Goal: Information Seeking & Learning: Find specific page/section

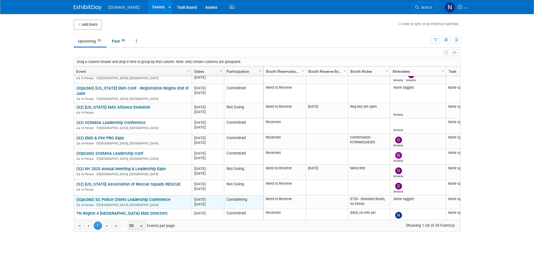
scroll to position [67, 0]
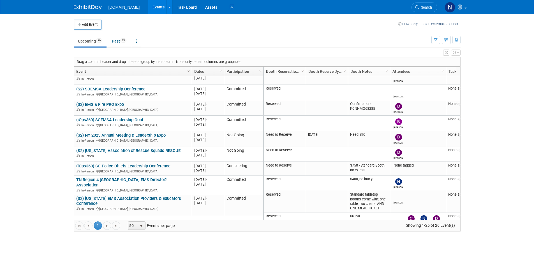
click at [110, 181] on link "TN Region 4 [GEOGRAPHIC_DATA] EMS Director's Association" at bounding box center [121, 182] width 91 height 10
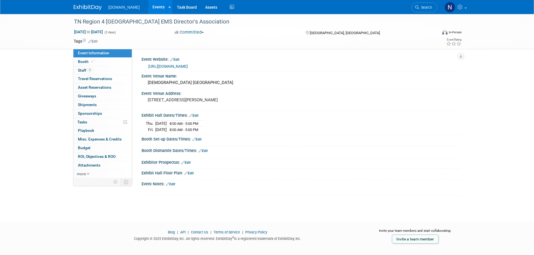
click at [186, 67] on link "[URL][DOMAIN_NAME]" at bounding box center [168, 66] width 40 height 4
